Goal: Task Accomplishment & Management: Manage account settings

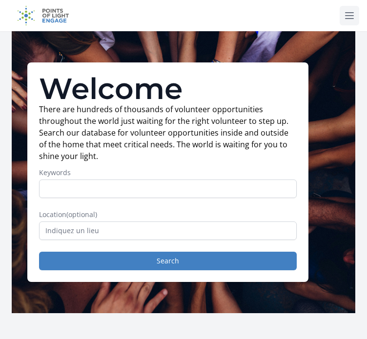
click at [353, 17] on icon at bounding box center [350, 16] width 12 height 12
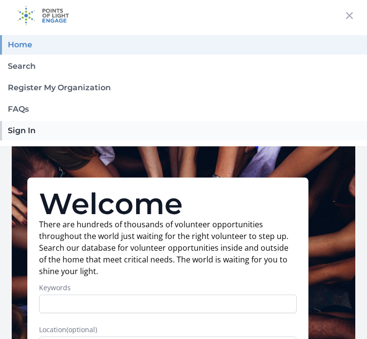
click at [17, 127] on link "Sign In" at bounding box center [183, 131] width 367 height 20
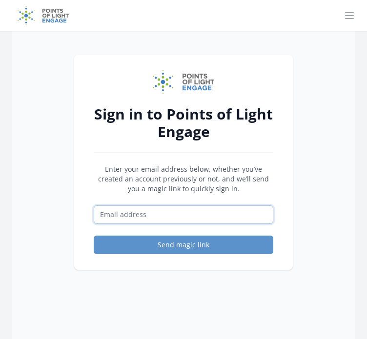
click at [121, 217] on input "Email address" at bounding box center [184, 215] width 180 height 19
paste input "[EMAIL_ADDRESS][DOMAIN_NAME]"
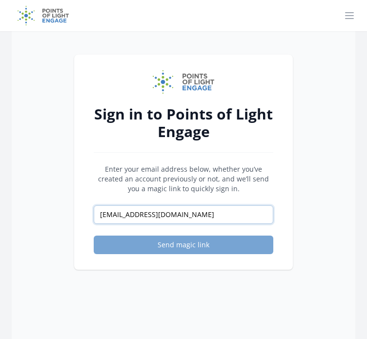
type input "[EMAIL_ADDRESS][DOMAIN_NAME]"
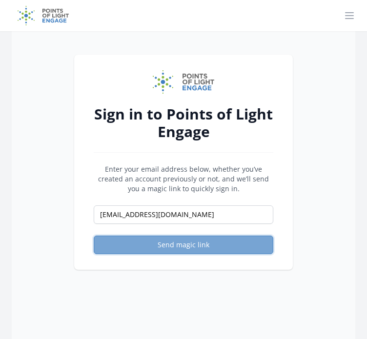
click at [158, 245] on button "Send magic link" at bounding box center [184, 245] width 180 height 19
